Goal: Information Seeking & Learning: Learn about a topic

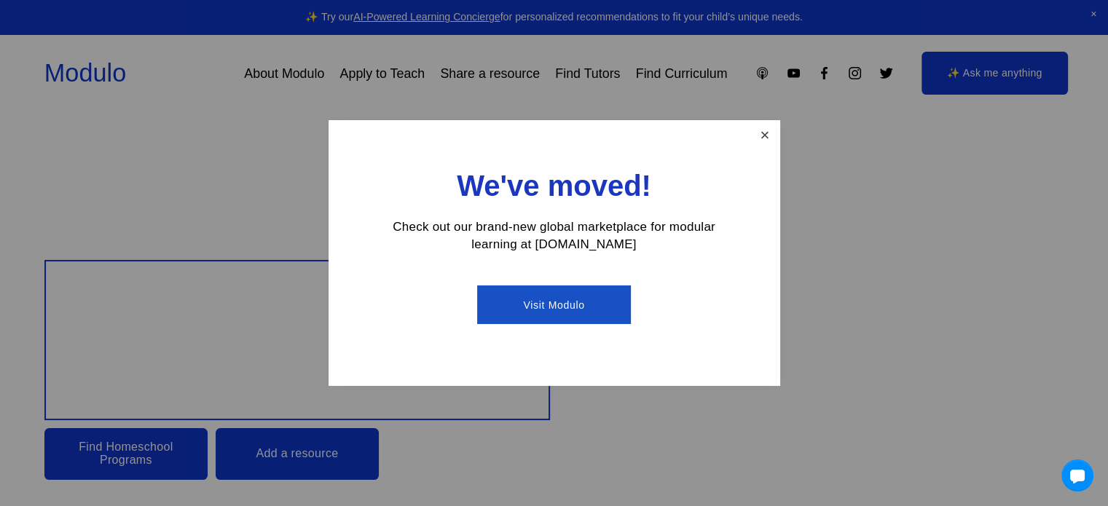
click at [760, 146] on link "Close" at bounding box center [764, 134] width 25 height 25
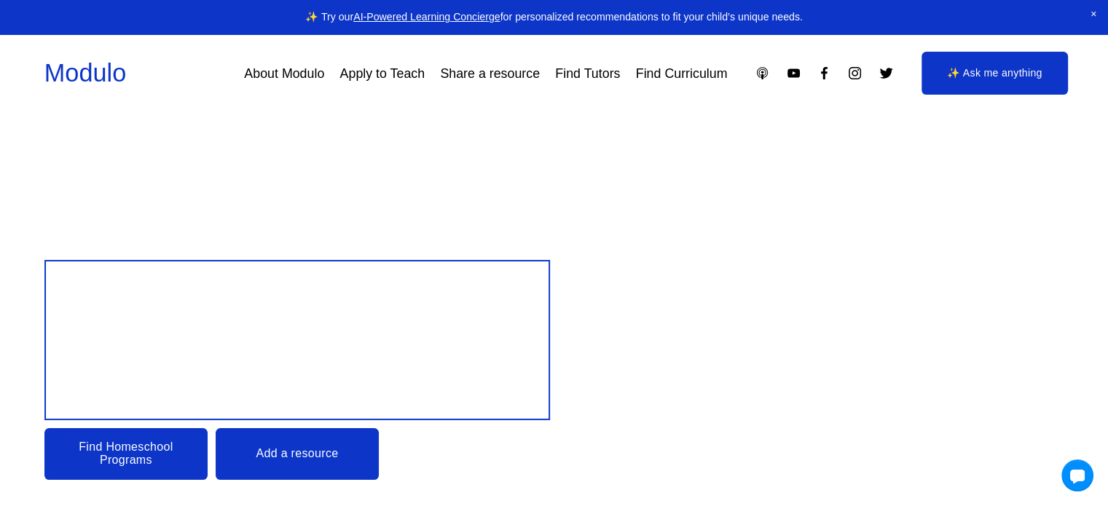
scroll to position [30, 0]
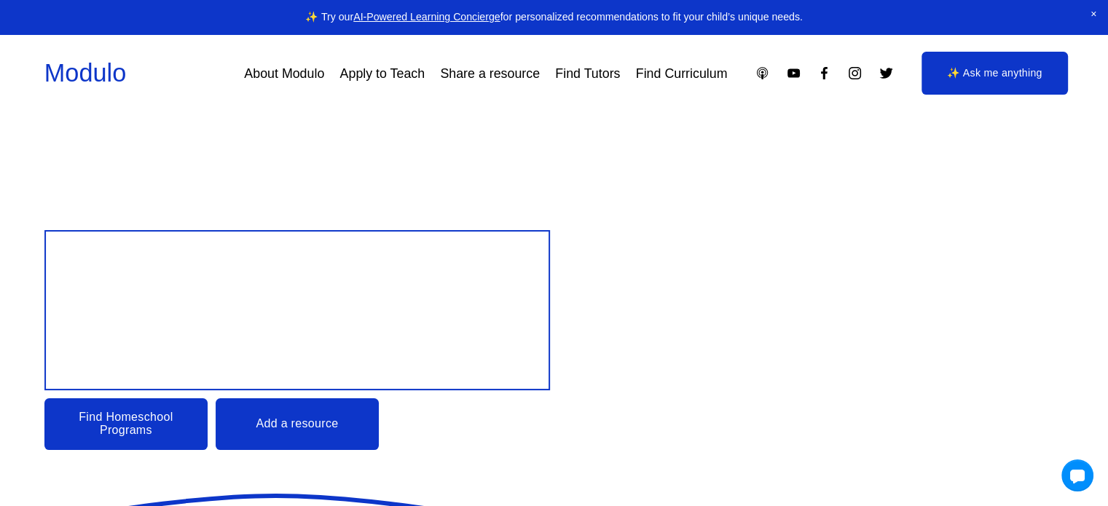
click at [89, 430] on link "Find Homeschool Programs" at bounding box center [125, 424] width 163 height 52
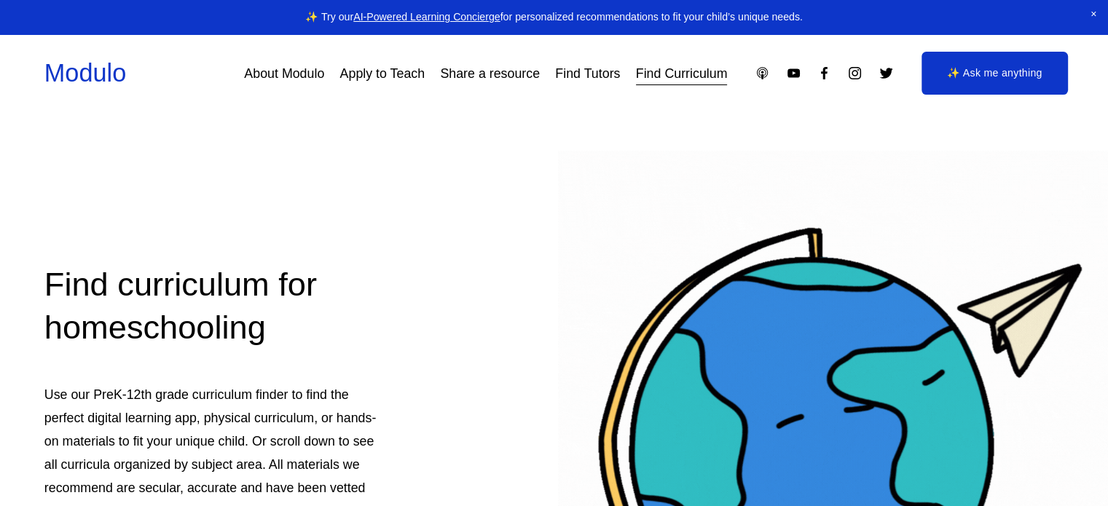
click at [479, 237] on div "Find curriculum for homeschooling Use our PreK-12th grade curriculum finder to …" at bounding box center [554, 426] width 1108 height 624
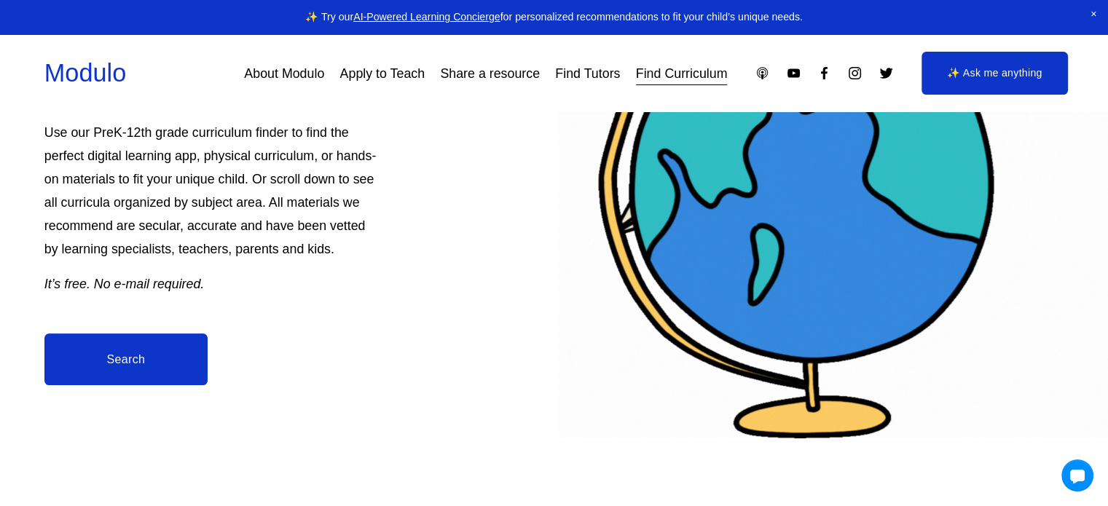
scroll to position [233, 0]
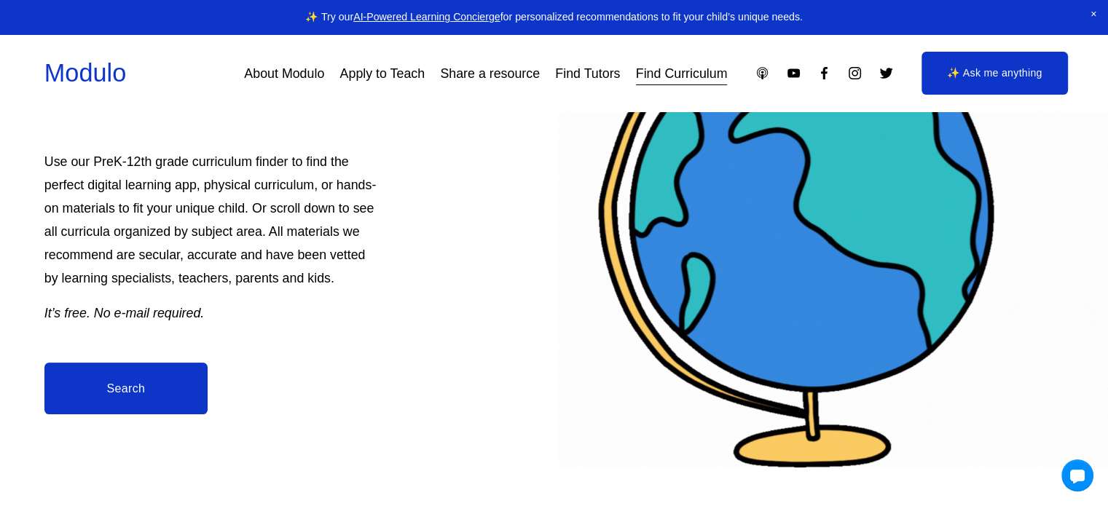
click at [178, 390] on link "Search" at bounding box center [125, 389] width 163 height 52
